Goal: Task Accomplishment & Management: Use online tool/utility

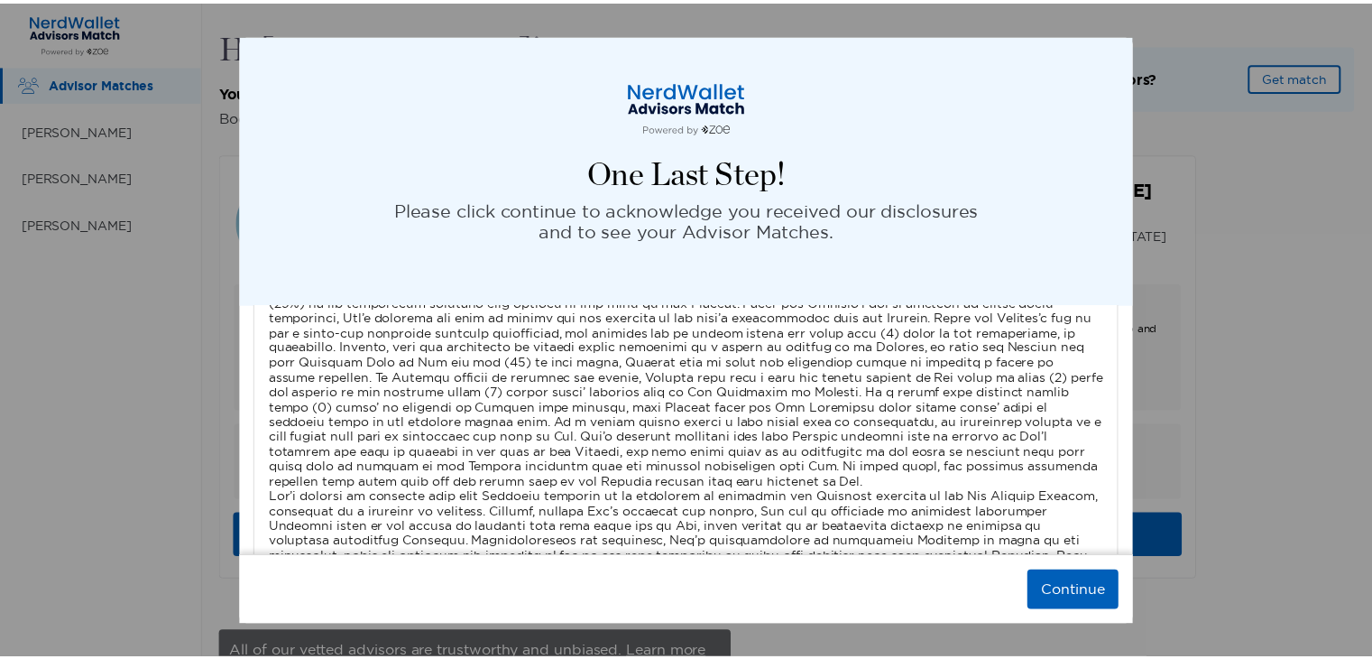
scroll to position [6024, 0]
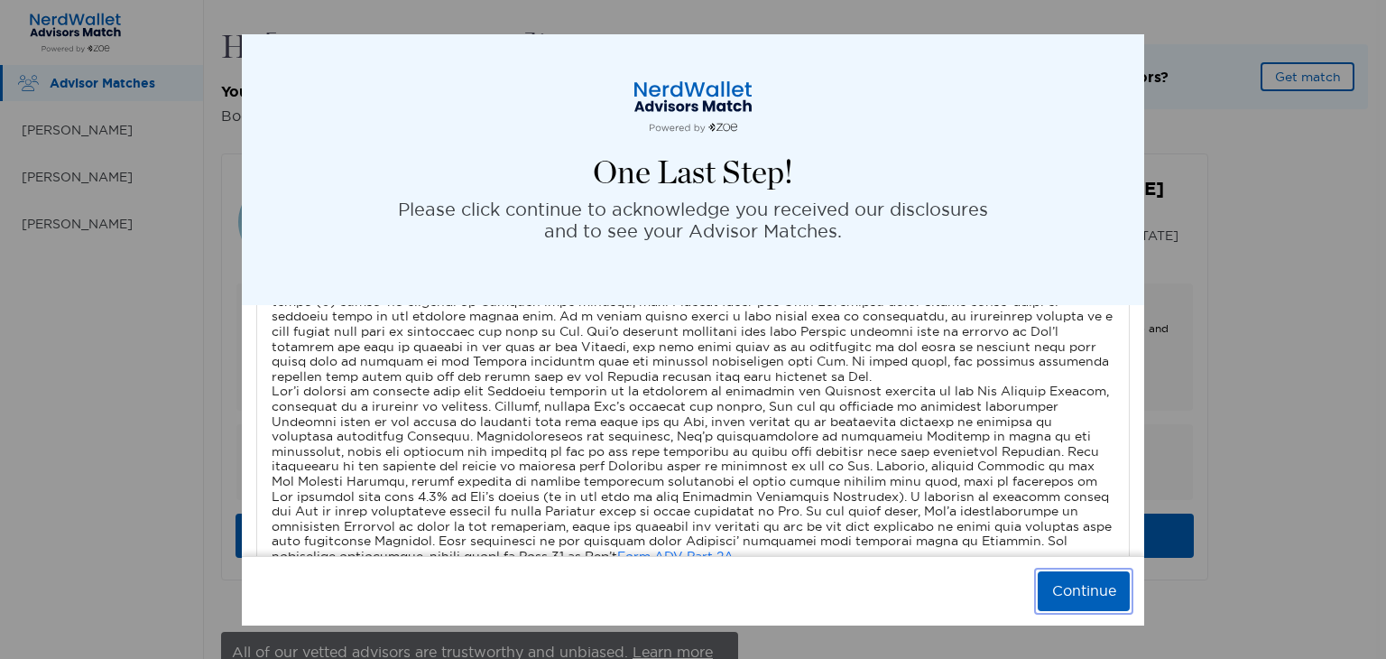
click at [1093, 592] on button "Continue" at bounding box center [1084, 591] width 92 height 40
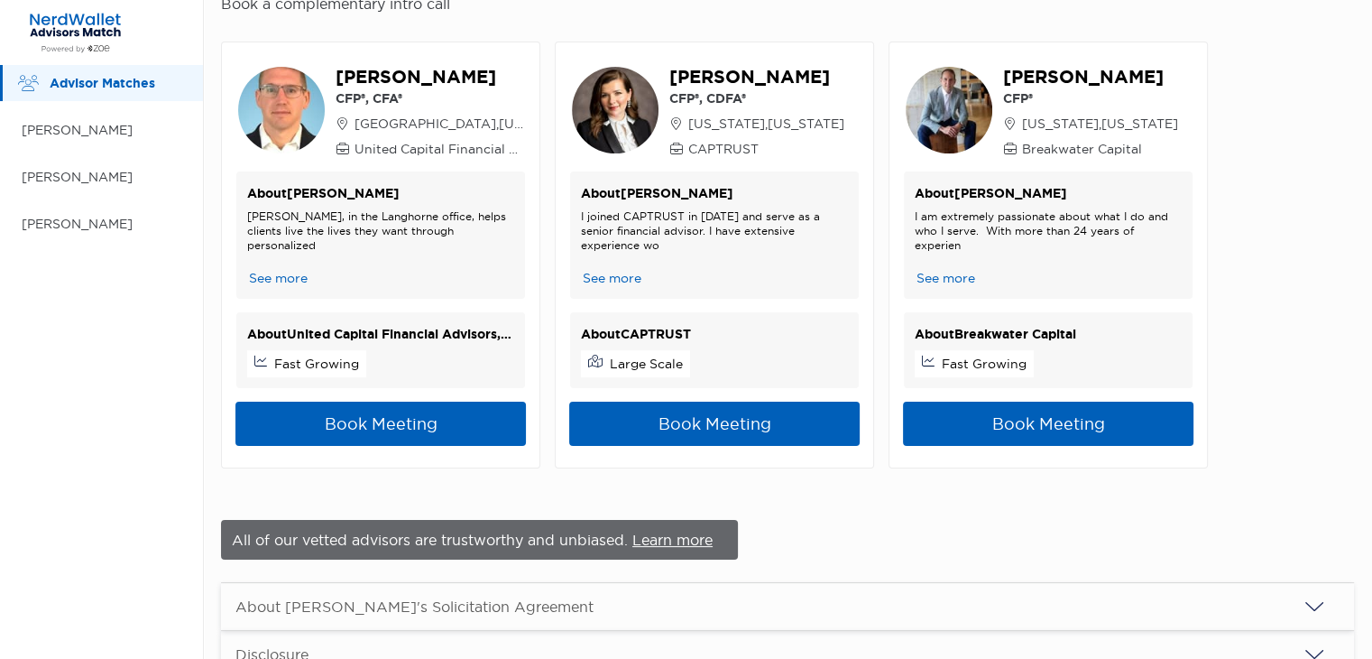
scroll to position [108, 0]
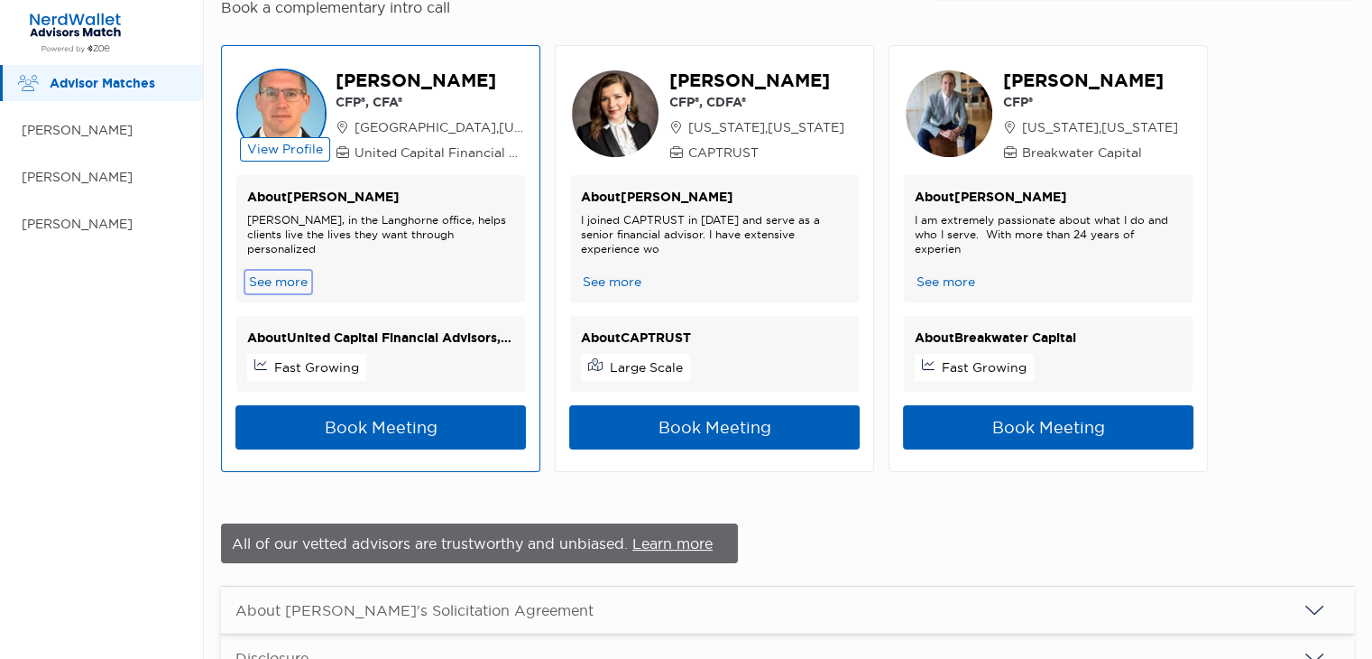
click at [274, 283] on button "See more" at bounding box center [278, 281] width 62 height 19
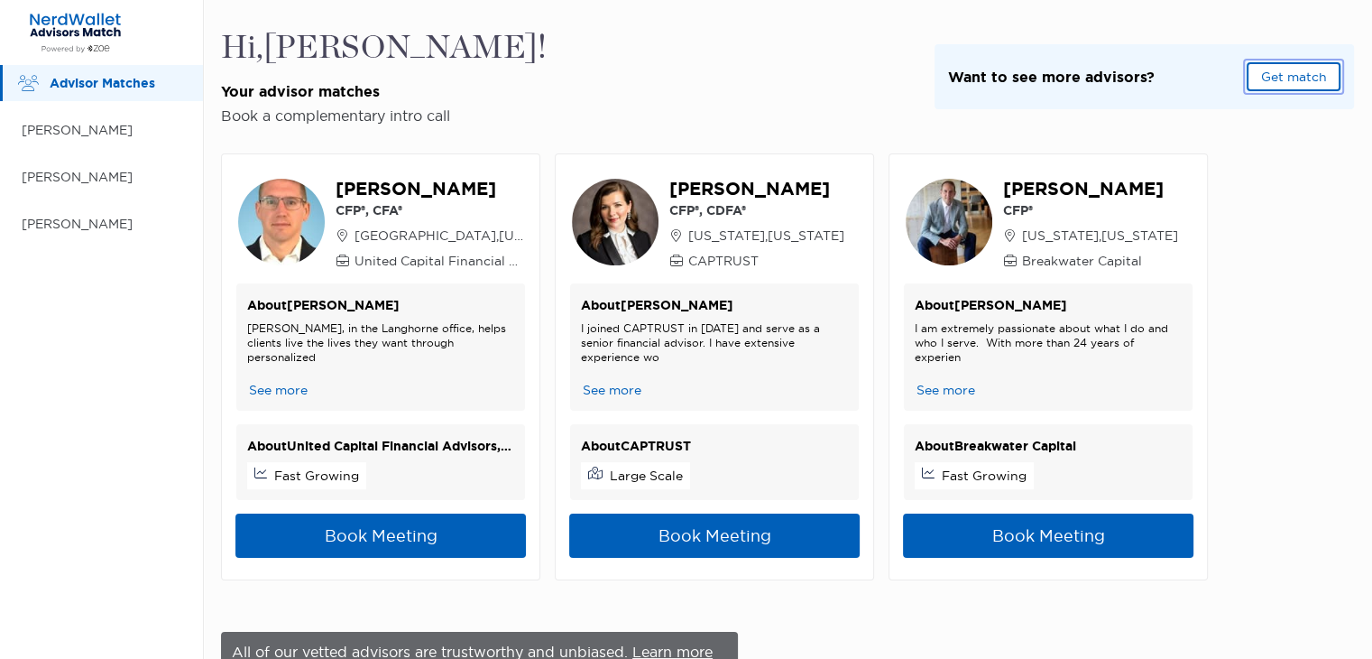
click at [1292, 80] on button "Get match" at bounding box center [1294, 76] width 94 height 29
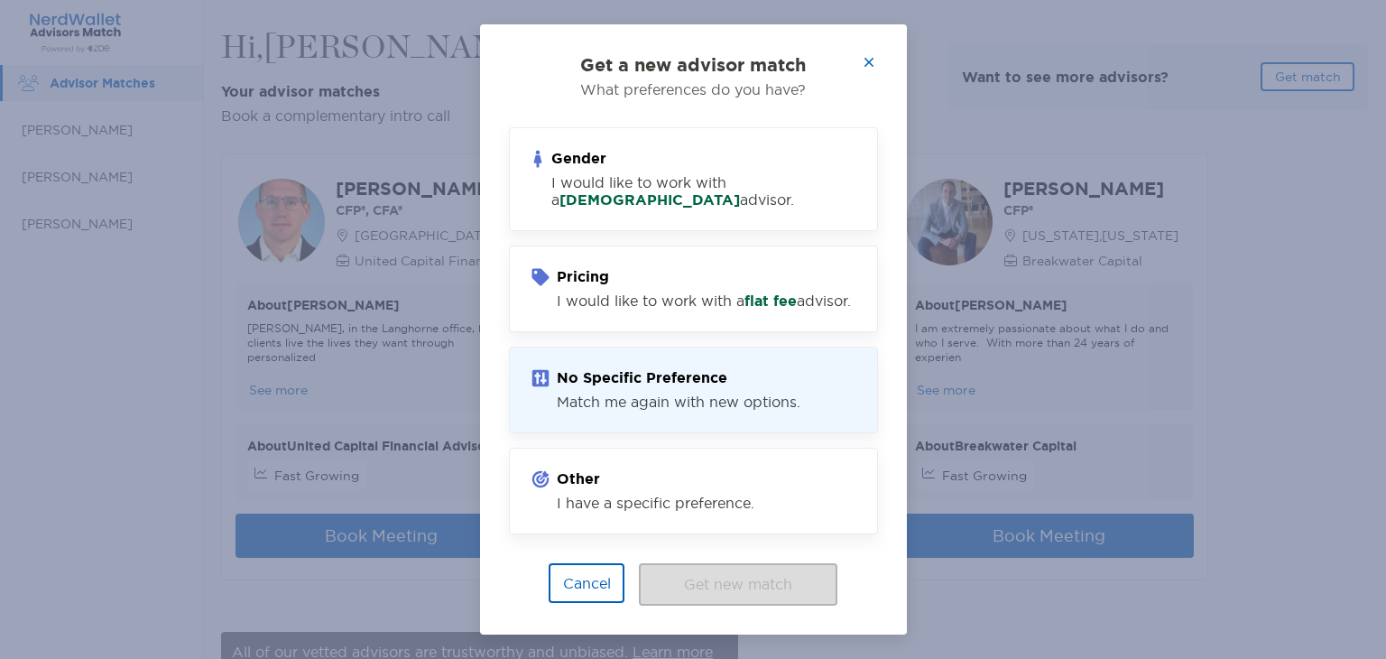
click at [697, 411] on div "Match me again with new options." at bounding box center [679, 401] width 244 height 17
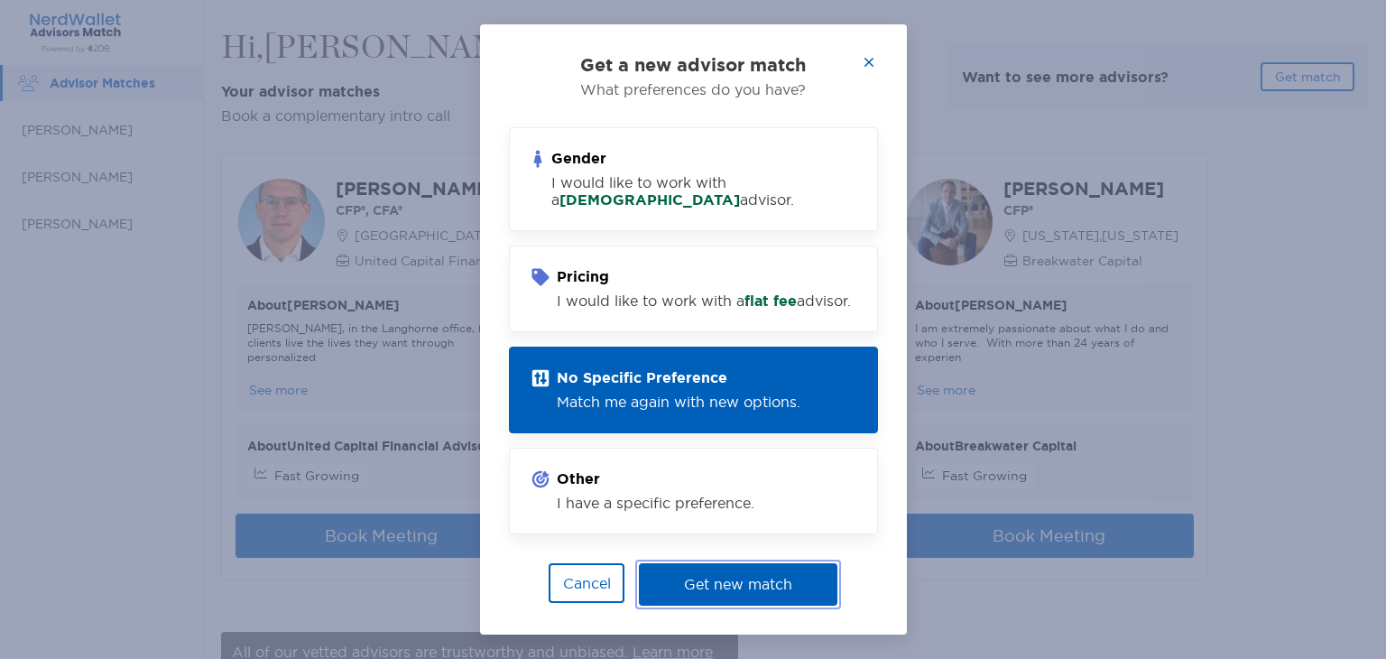
click at [754, 601] on button "Get new match" at bounding box center [738, 584] width 198 height 42
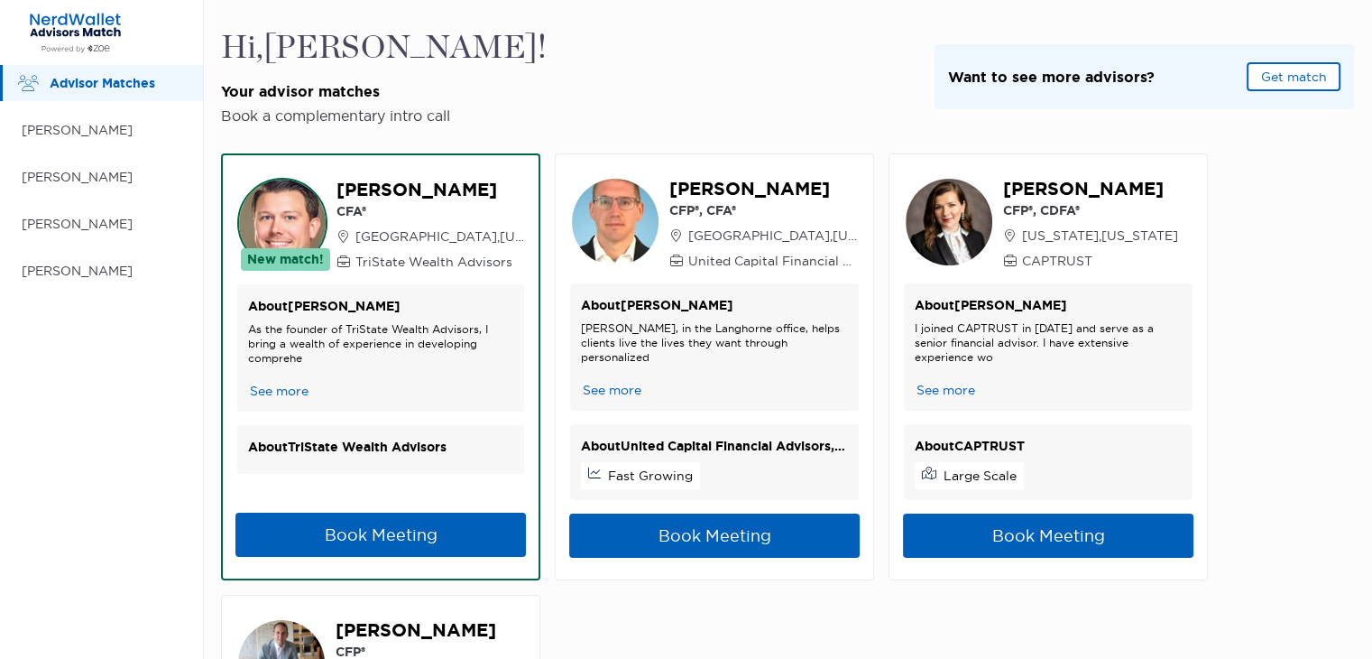
click at [72, 20] on img at bounding box center [75, 33] width 107 height 42
